Goal: Information Seeking & Learning: Learn about a topic

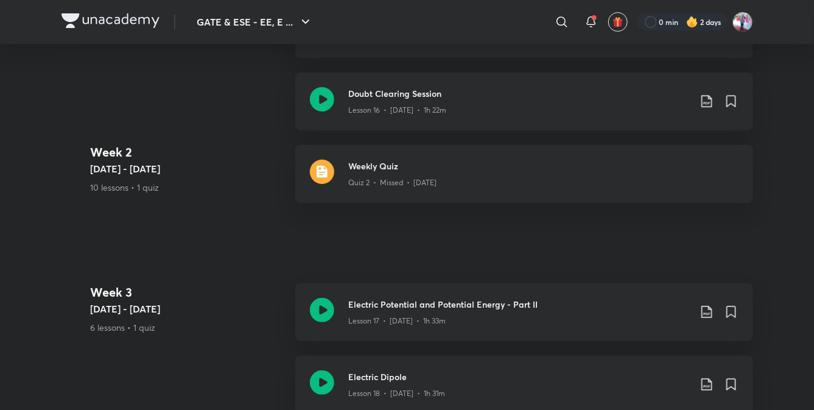
scroll to position [1771, 0]
click at [104, 26] on img at bounding box center [110, 20] width 98 height 15
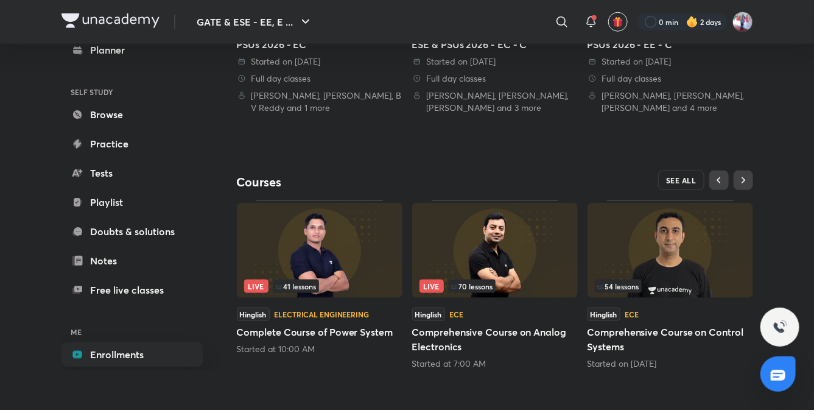
click at [682, 183] on span "SEE ALL" at bounding box center [681, 180] width 30 height 9
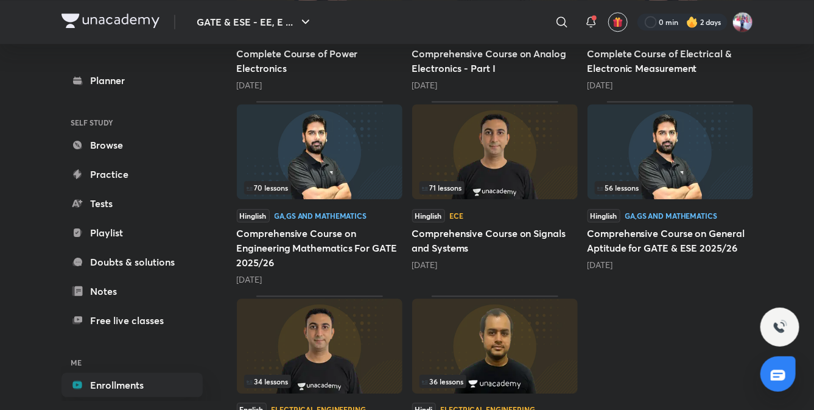
scroll to position [1295, 0]
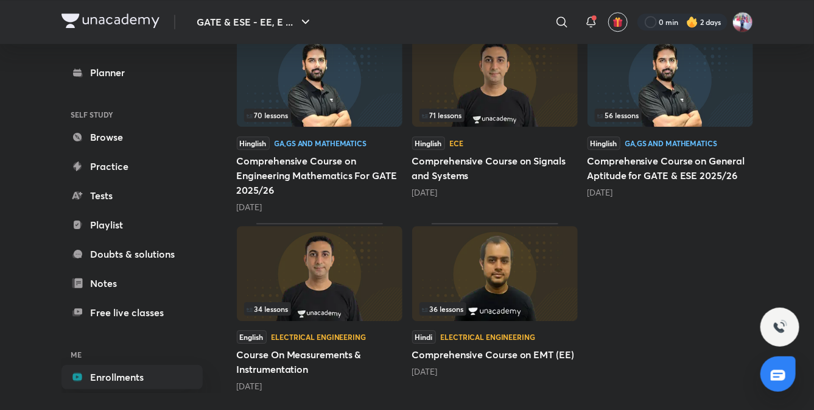
click at [533, 99] on img at bounding box center [495, 79] width 166 height 95
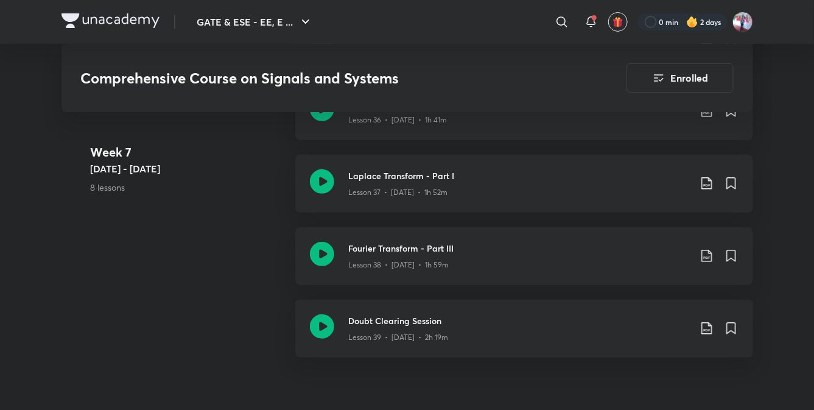
scroll to position [3750, 0]
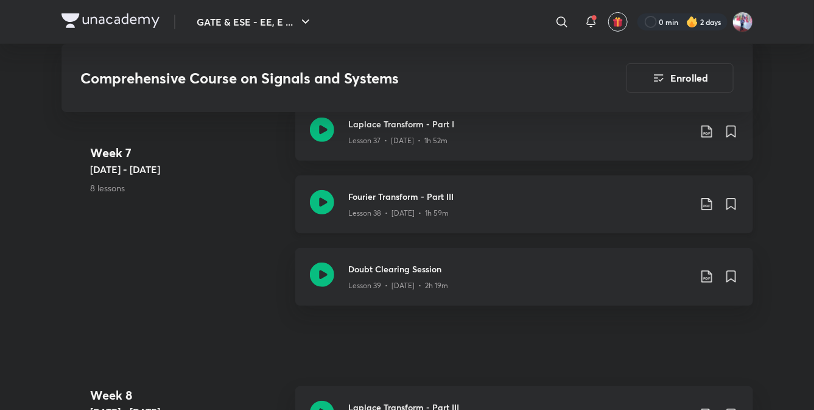
click at [384, 200] on h3 "Fourier Transform - Part III" at bounding box center [519, 196] width 341 height 13
